Goal: Information Seeking & Learning: Compare options

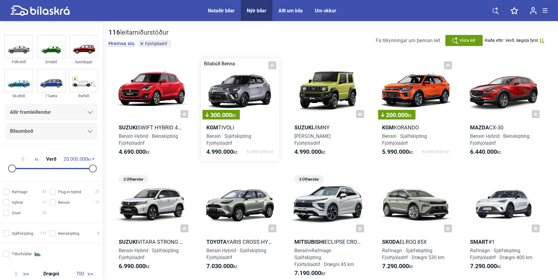
click at [237, 92] on div "300.000 kr." at bounding box center [240, 89] width 78 height 63
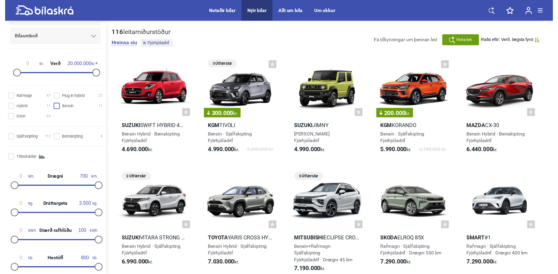
scroll to position [99, 0]
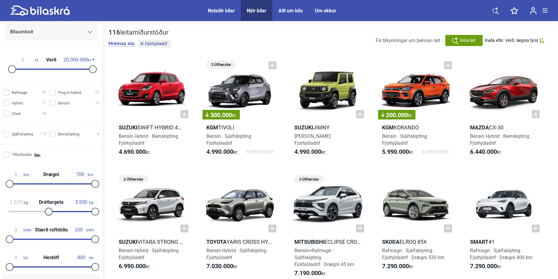
type input "1.560"
drag, startPoint x: 10, startPoint y: 213, endPoint x: 46, endPoint y: 214, distance: 35.8
click at [46, 214] on div at bounding box center [48, 212] width 8 height 8
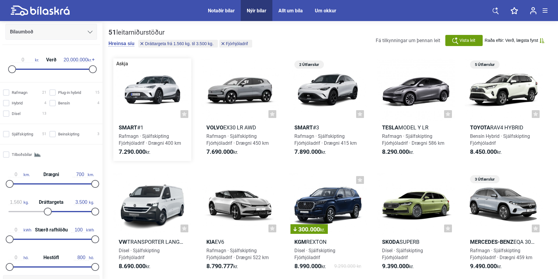
click at [153, 92] on div at bounding box center [152, 89] width 78 height 63
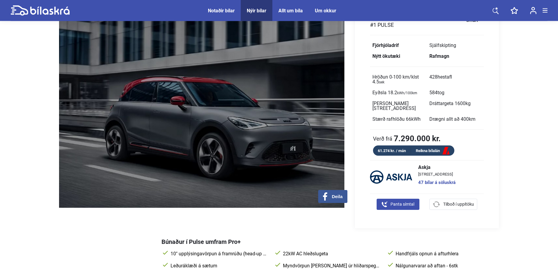
scroll to position [31, 0]
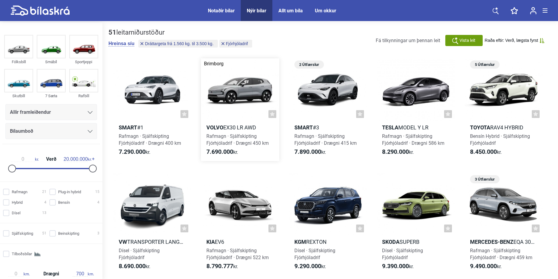
click at [249, 90] on div at bounding box center [240, 89] width 78 height 63
click at [339, 85] on div at bounding box center [328, 89] width 78 height 63
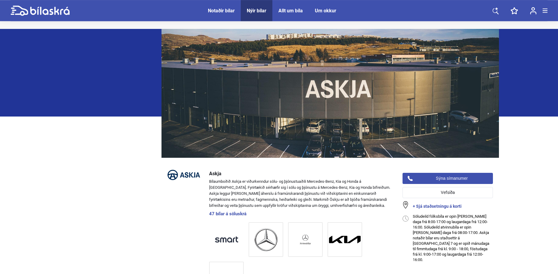
scroll to position [599, 0]
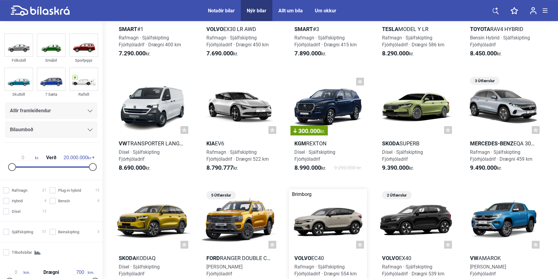
scroll to position [123, 0]
